Goal: Information Seeking & Learning: Learn about a topic

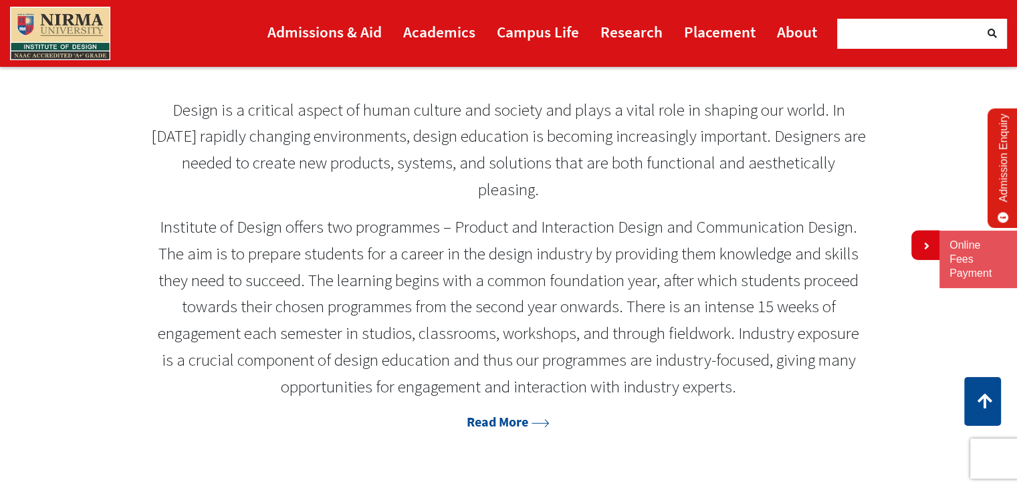
scroll to position [612, 0]
click at [508, 426] on link "Read More" at bounding box center [507, 421] width 83 height 17
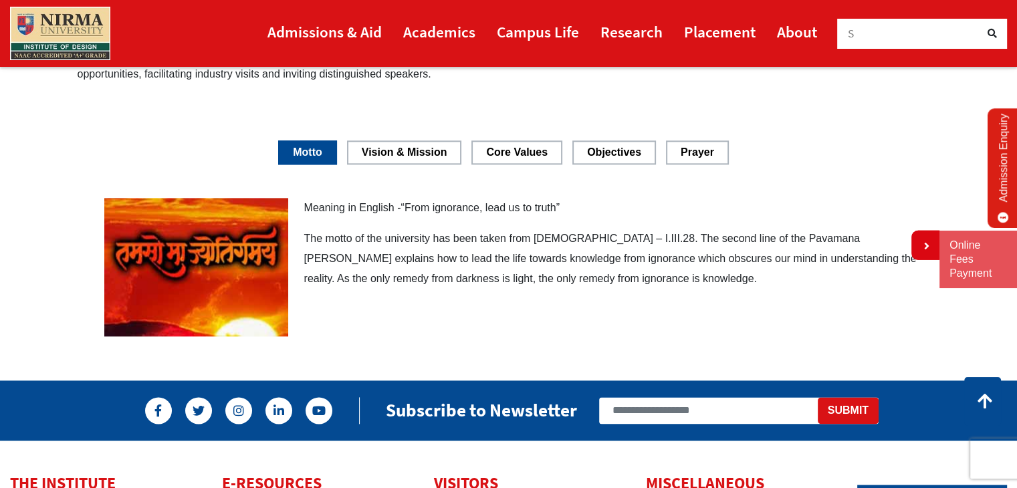
scroll to position [1633, 0]
click at [314, 156] on link "Motto" at bounding box center [307, 151] width 59 height 23
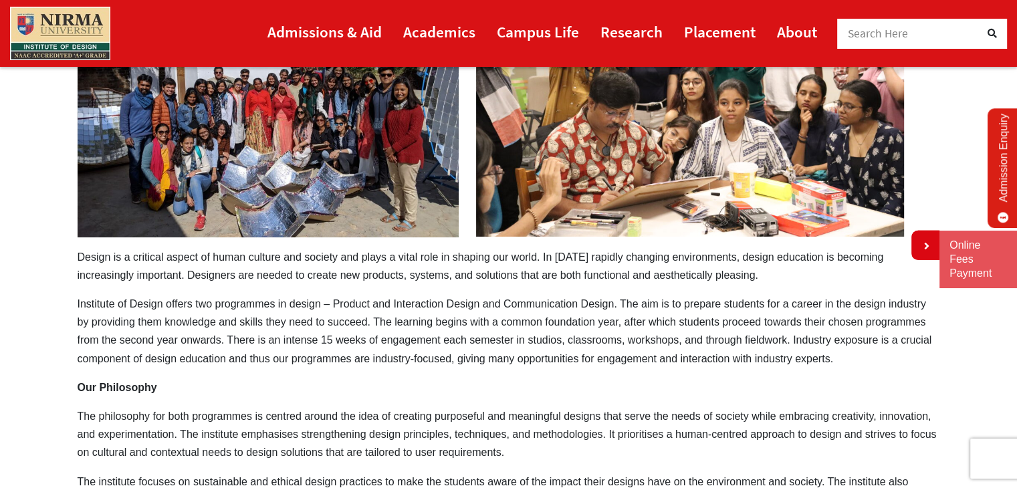
scroll to position [259, 0]
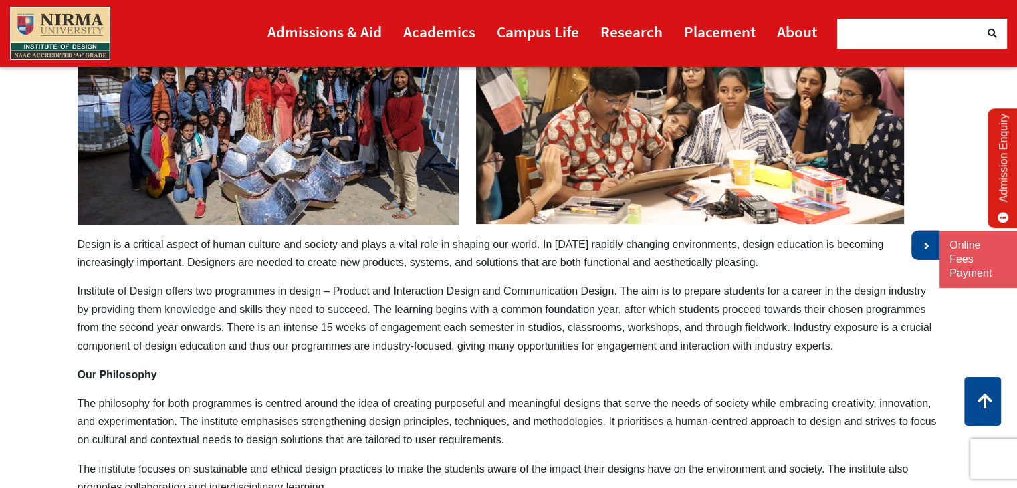
click at [911, 251] on link at bounding box center [925, 245] width 28 height 29
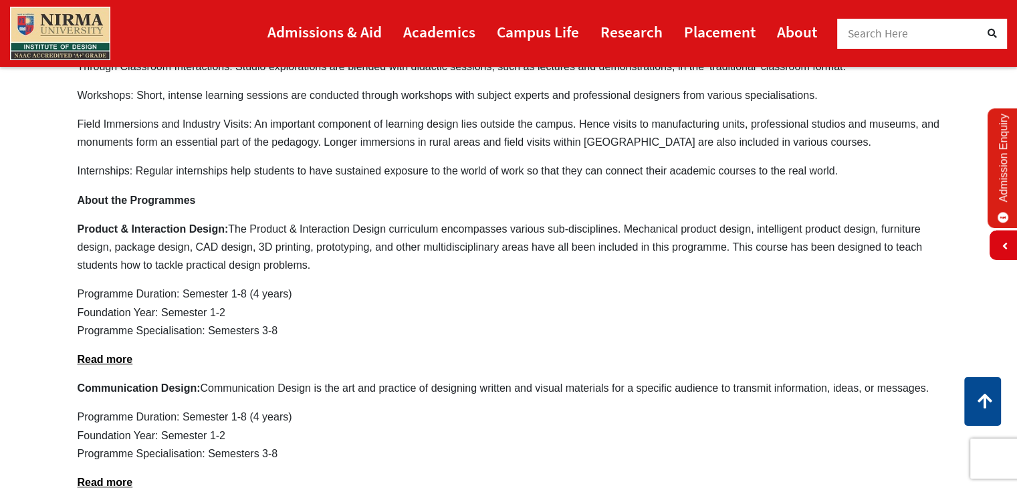
scroll to position [812, 0]
